Goal: Task Accomplishment & Management: Manage account settings

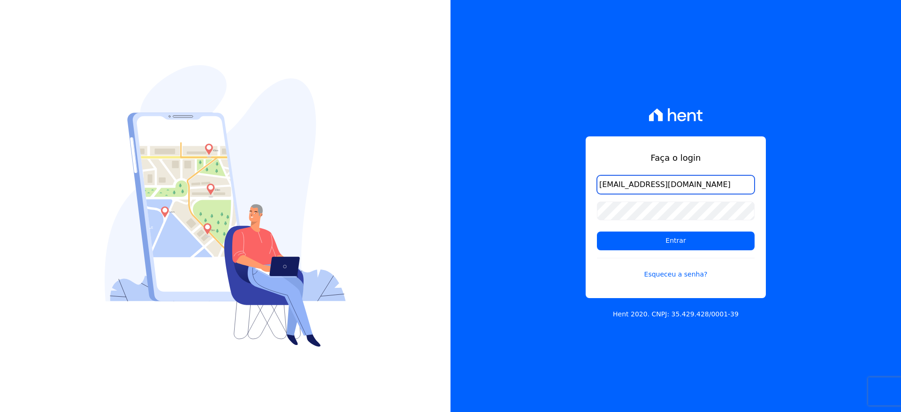
type input "vellosoadm@gmail.com"
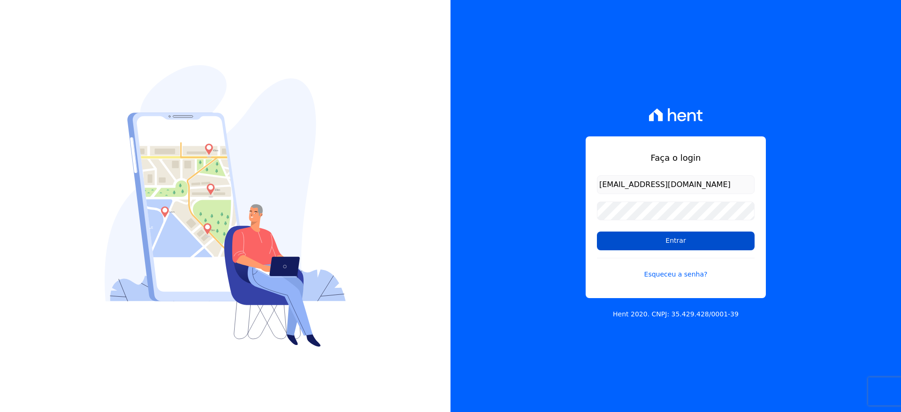
click at [630, 243] on input "Entrar" at bounding box center [676, 241] width 158 height 19
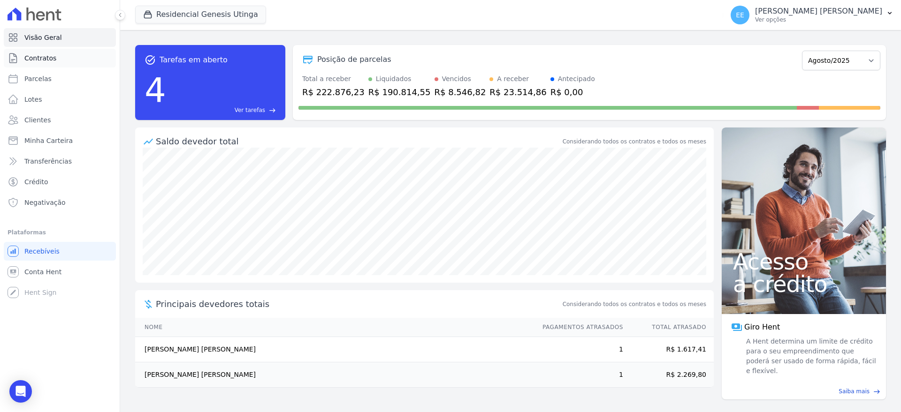
click at [64, 53] on link "Contratos" at bounding box center [60, 58] width 112 height 19
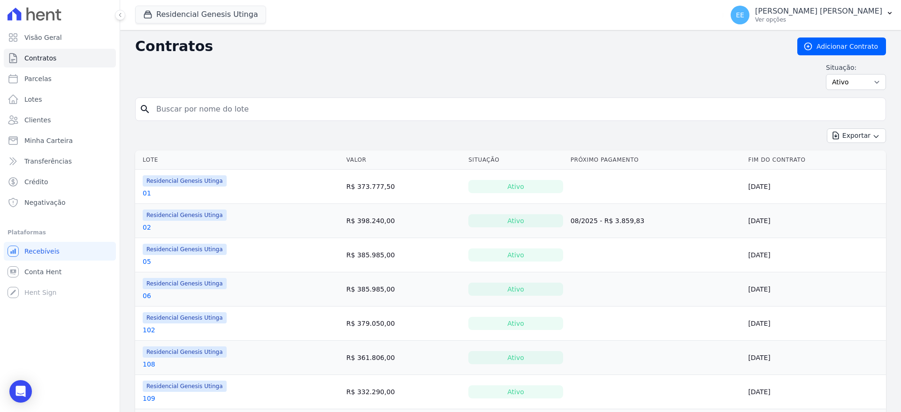
click at [182, 106] on input "search" at bounding box center [516, 109] width 731 height 19
type input "32"
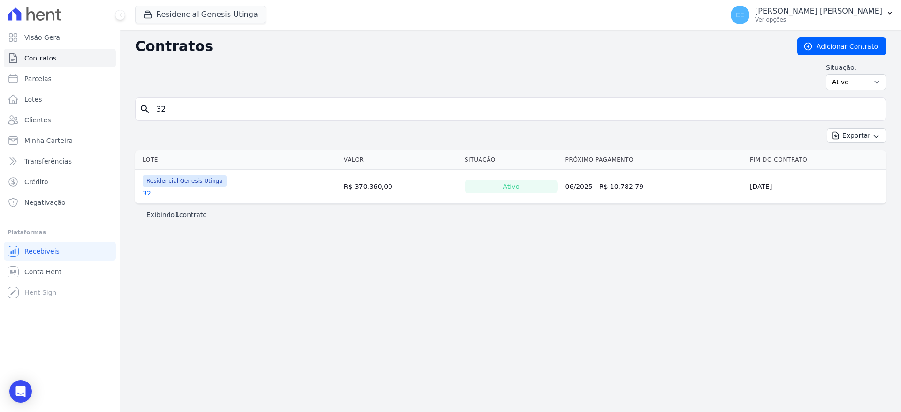
click at [143, 190] on link "32" at bounding box center [147, 193] width 8 height 9
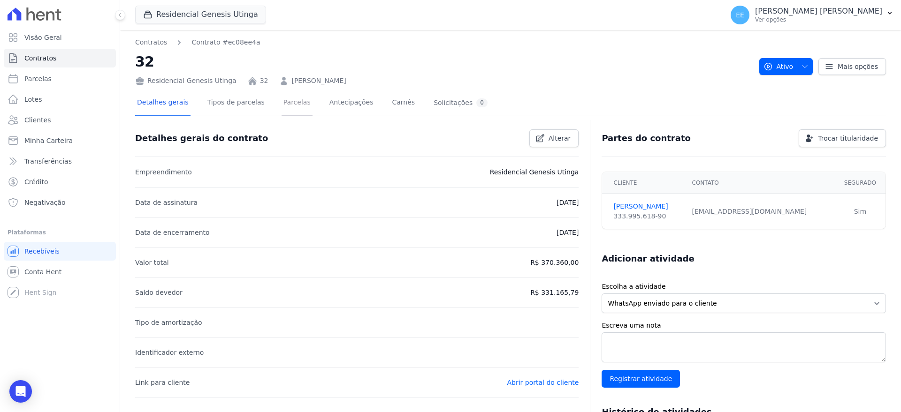
click at [287, 103] on link "Parcelas" at bounding box center [296, 103] width 31 height 25
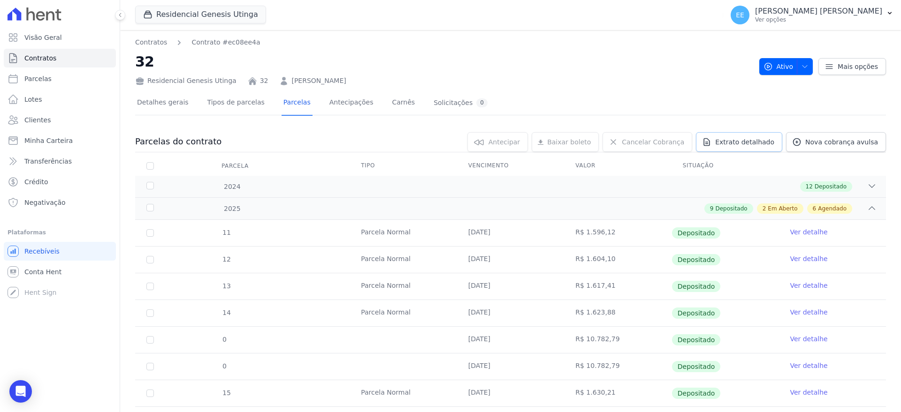
click at [732, 145] on span "Extrato detalhado" at bounding box center [744, 141] width 59 height 9
click at [874, 143] on span "Exportar PDF" at bounding box center [870, 142] width 49 height 9
click at [44, 63] on link "Contratos" at bounding box center [60, 58] width 112 height 19
